Goal: Task Accomplishment & Management: Manage account settings

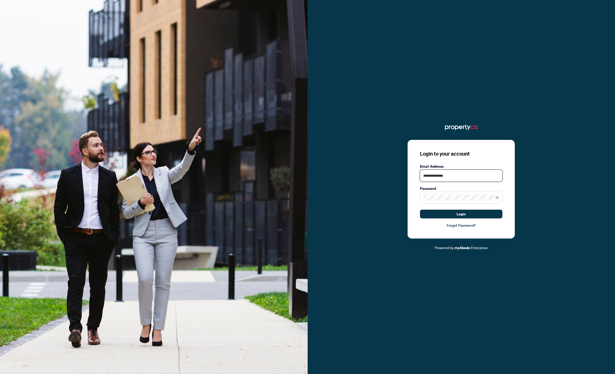
type input "**********"
click at [428, 213] on button "Login" at bounding box center [461, 214] width 82 height 9
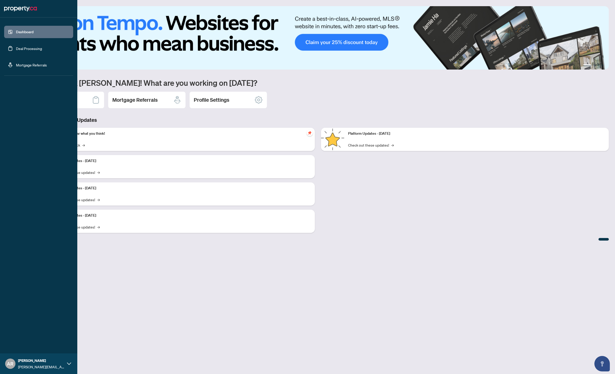
click at [16, 51] on link "Deal Processing" at bounding box center [29, 48] width 26 height 5
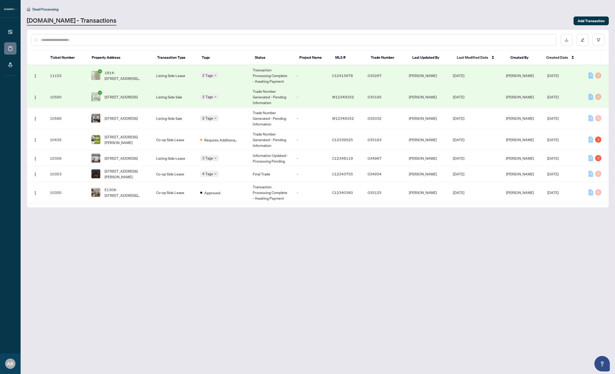
click at [123, 74] on span "1914-[STREET_ADDRESS][PERSON_NAME]" at bounding box center [126, 75] width 43 height 11
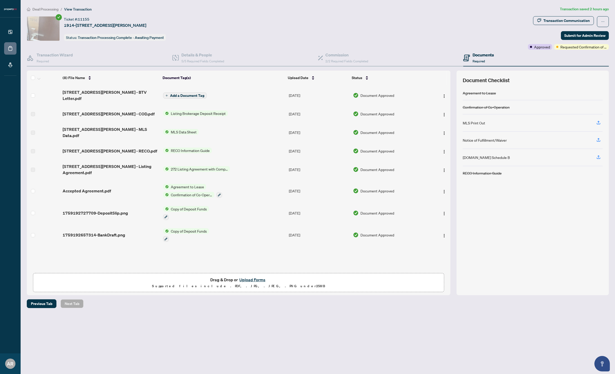
click at [578, 50] on div "Documents Required" at bounding box center [535, 58] width 145 height 17
click at [569, 19] on div "Transaction Communication" at bounding box center [566, 20] width 46 height 8
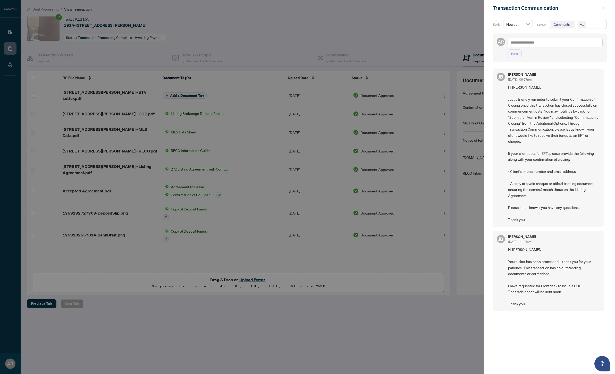
click at [603, 8] on icon "close" at bounding box center [603, 8] width 4 height 4
